Goal: Navigation & Orientation: Understand site structure

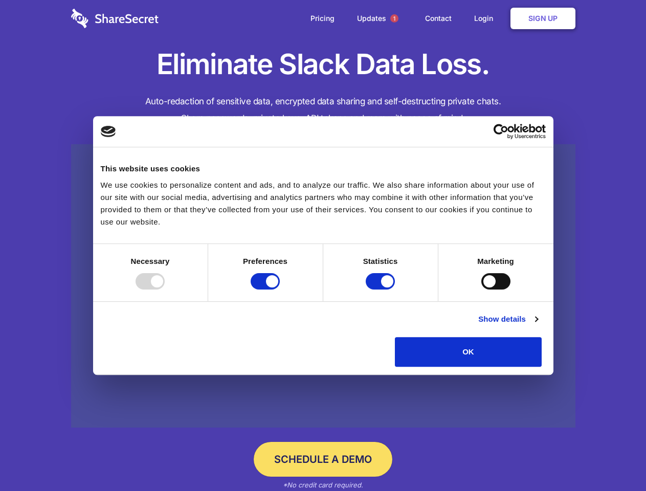
click at [165, 290] on div at bounding box center [150, 281] width 29 height 16
click at [280, 290] on input "Preferences" at bounding box center [265, 281] width 29 height 16
checkbox input "false"
click at [382, 290] on input "Statistics" at bounding box center [380, 281] width 29 height 16
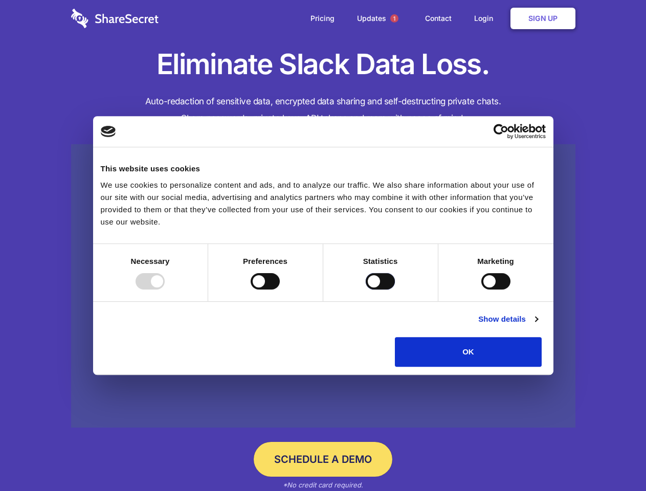
checkbox input "false"
click at [482, 290] on input "Marketing" at bounding box center [496, 281] width 29 height 16
checkbox input "true"
click at [538, 325] on link "Show details" at bounding box center [507, 319] width 59 height 12
